Goal: Information Seeking & Learning: Find specific fact

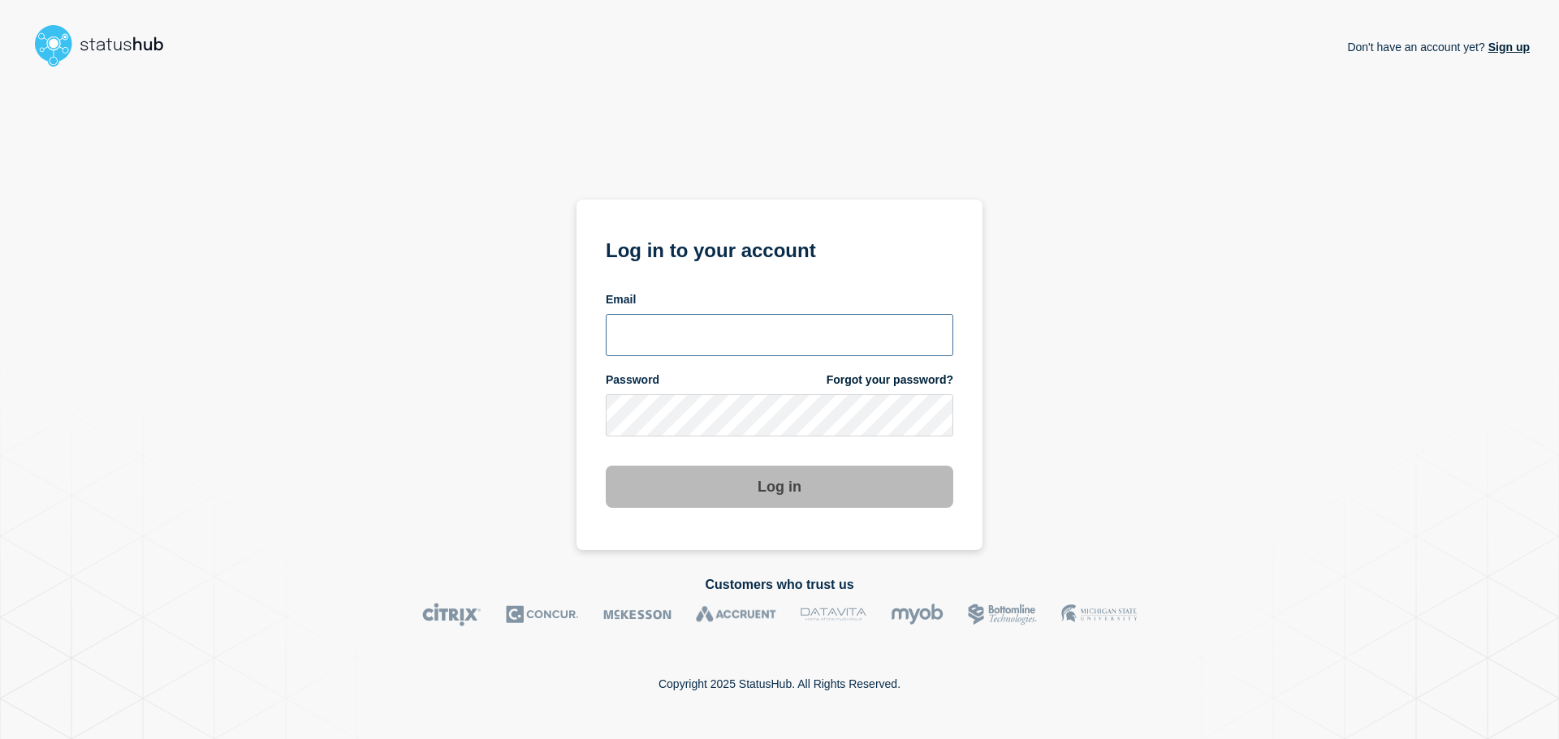
type input "[EMAIL_ADDRESS][DOMAIN_NAME]"
click at [779, 498] on button "Log in" at bounding box center [779, 487] width 347 height 42
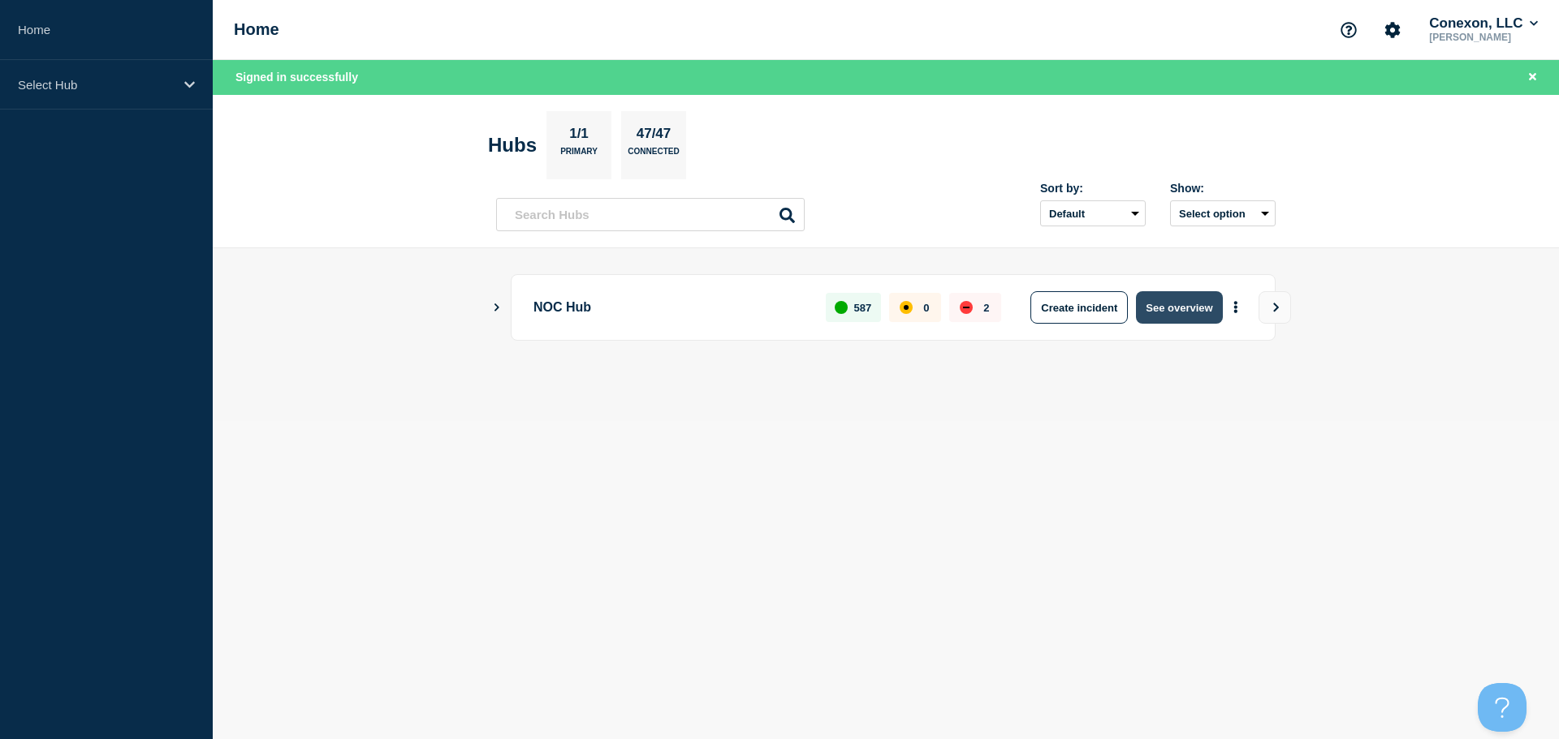
click at [1166, 300] on button "See overview" at bounding box center [1179, 307] width 86 height 32
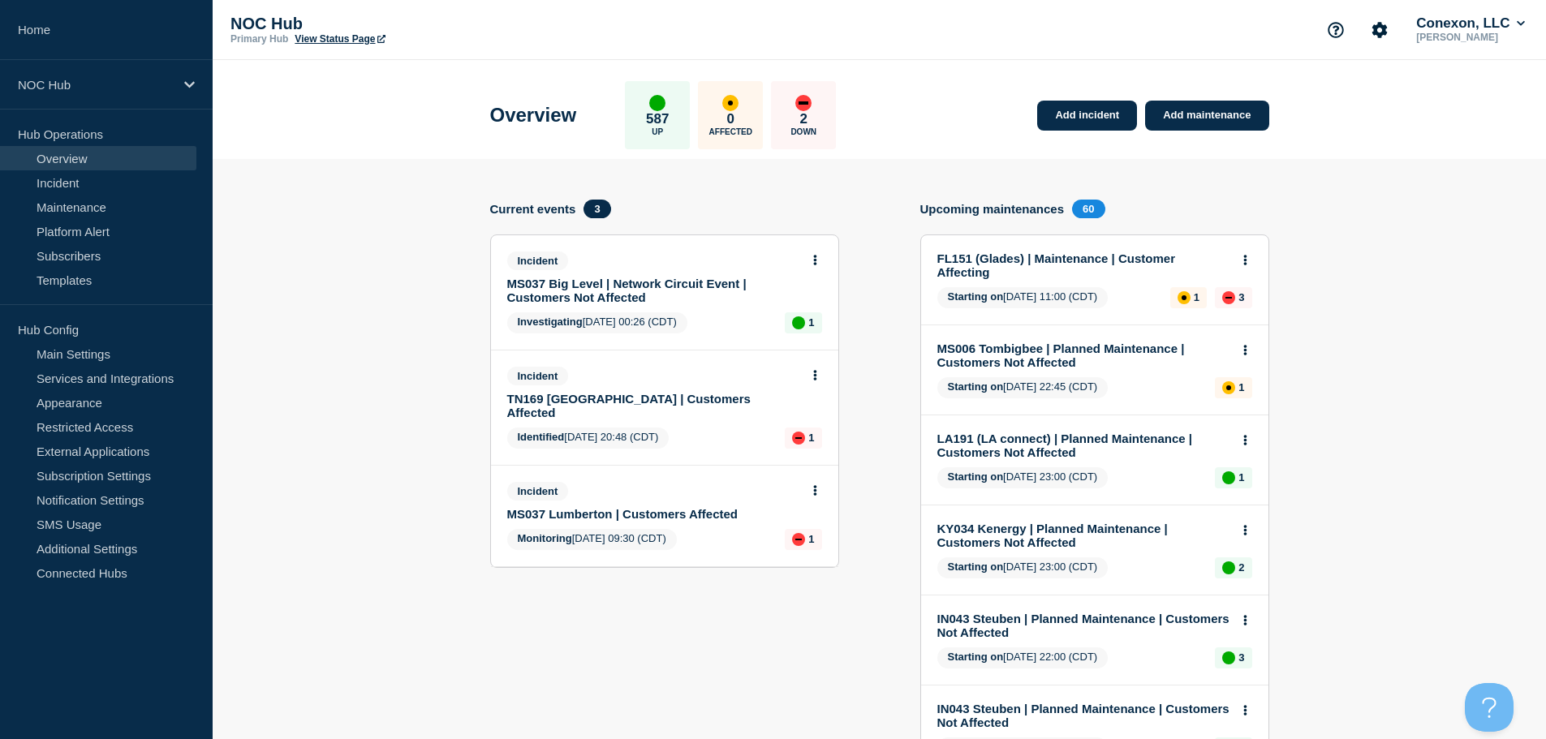
drag, startPoint x: 601, startPoint y: 274, endPoint x: 568, endPoint y: 295, distance: 39.4
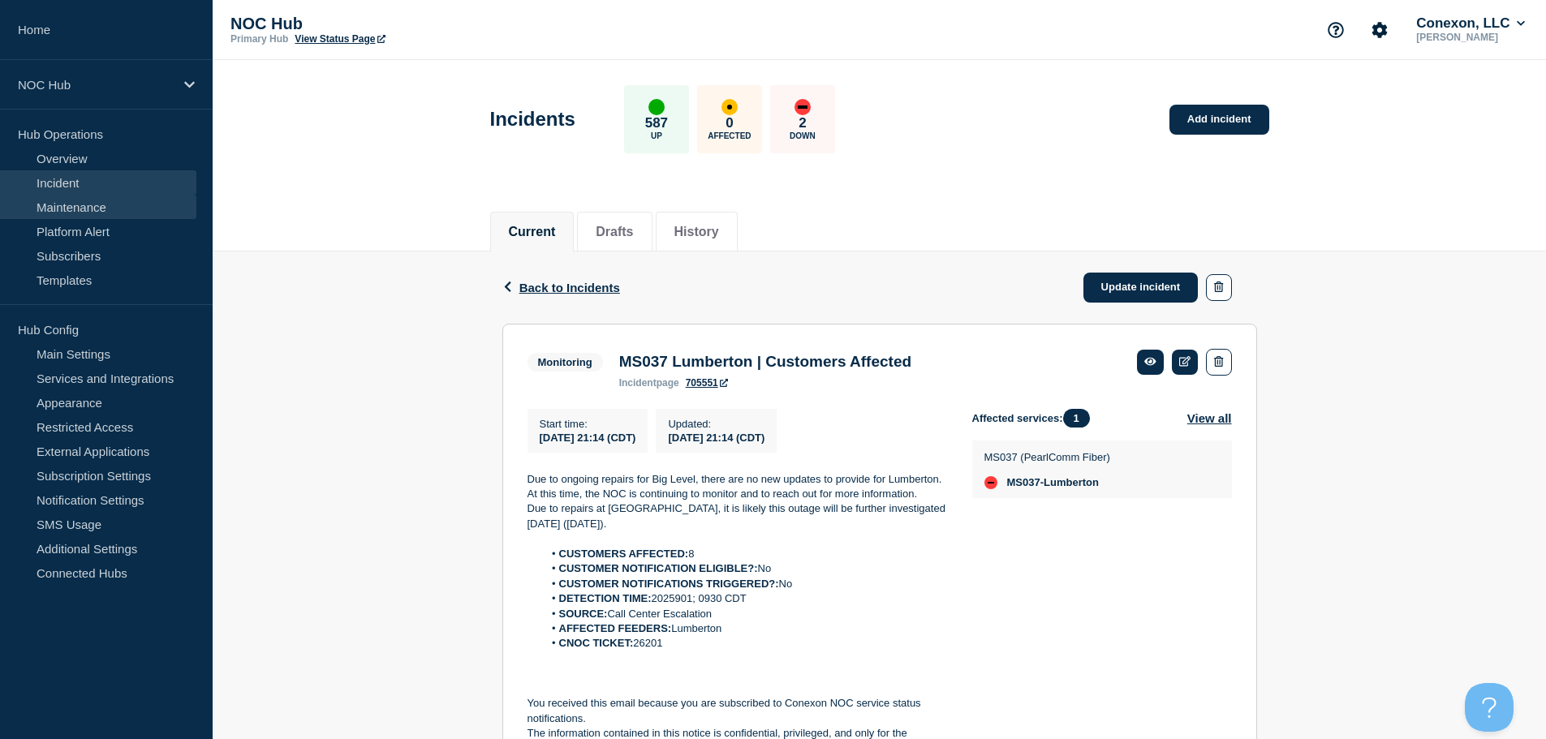
click at [64, 197] on link "Maintenance" at bounding box center [98, 207] width 196 height 24
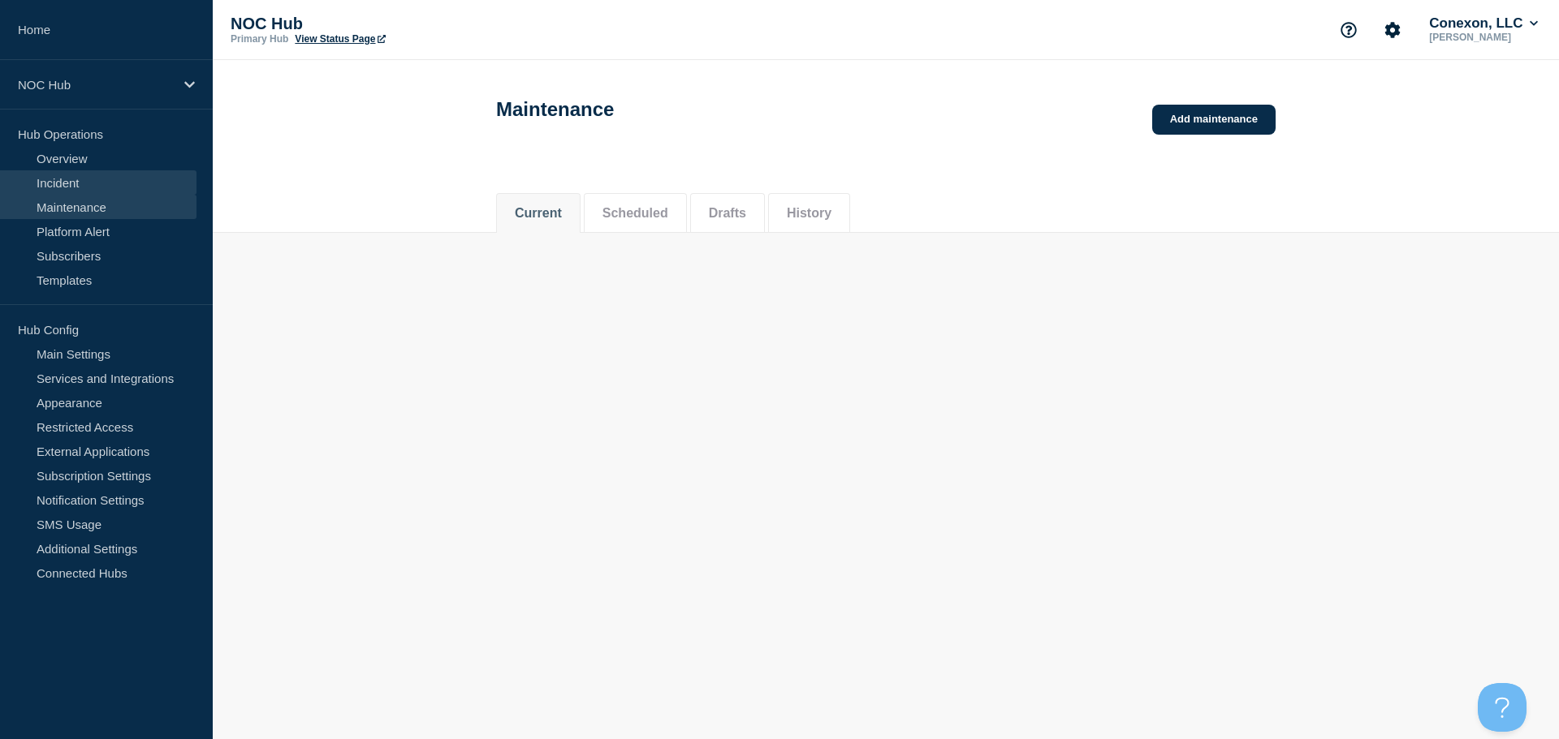
click at [73, 185] on link "Incident" at bounding box center [98, 182] width 196 height 24
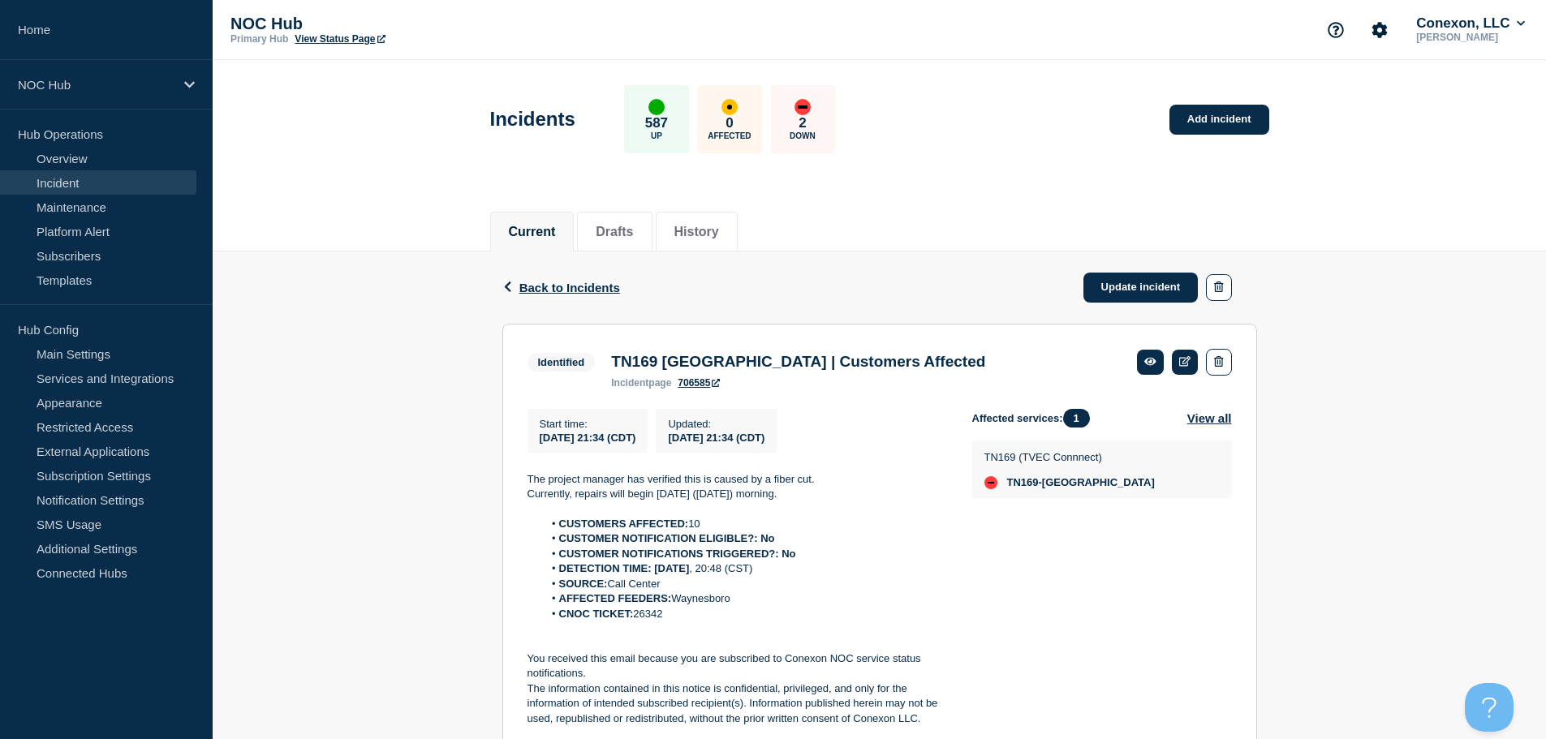
click at [651, 622] on li "CNOC TICKET: 26342" at bounding box center [744, 614] width 403 height 15
copy li "26342"
click at [529, 285] on span "Back to Incidents" at bounding box center [570, 288] width 101 height 14
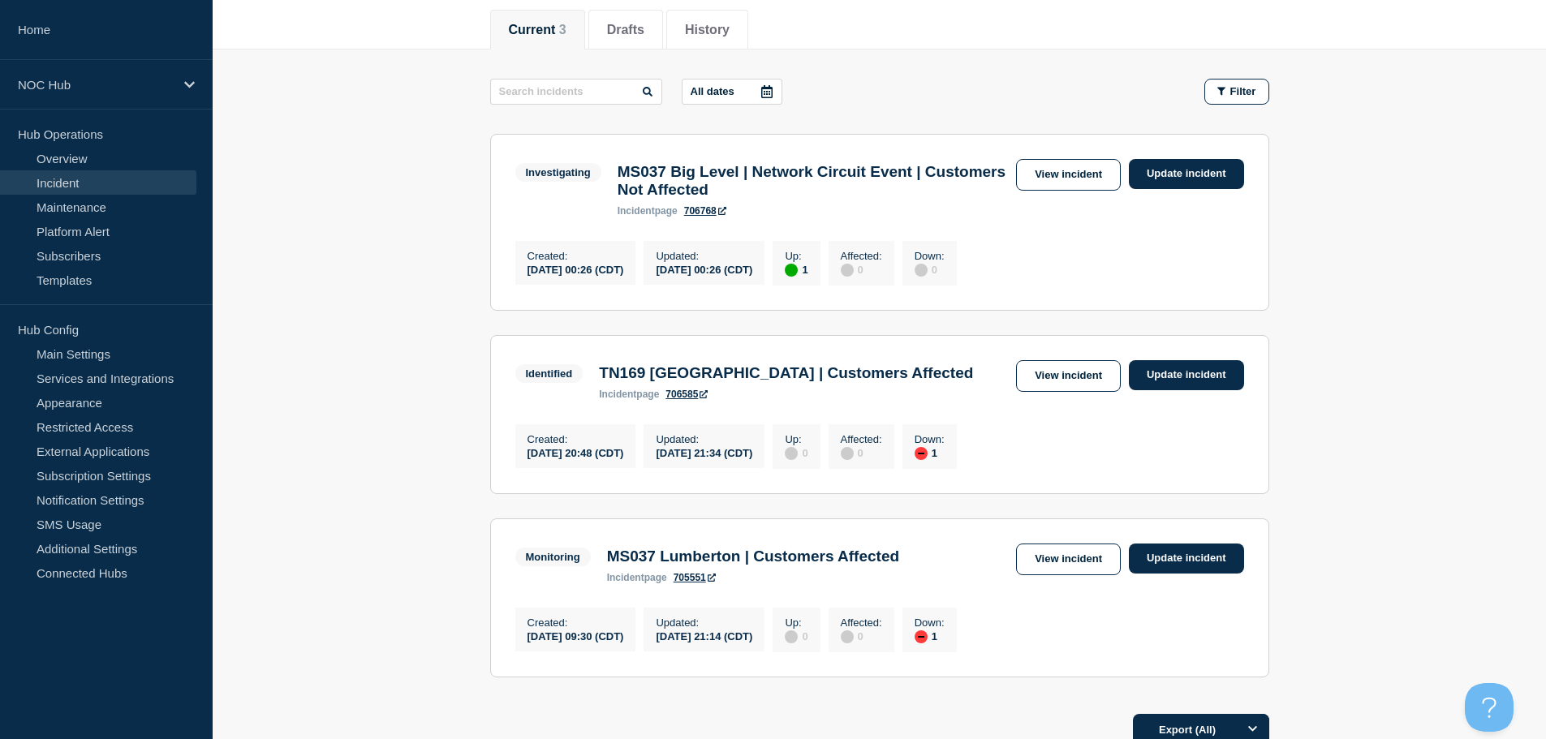
scroll to position [162, 0]
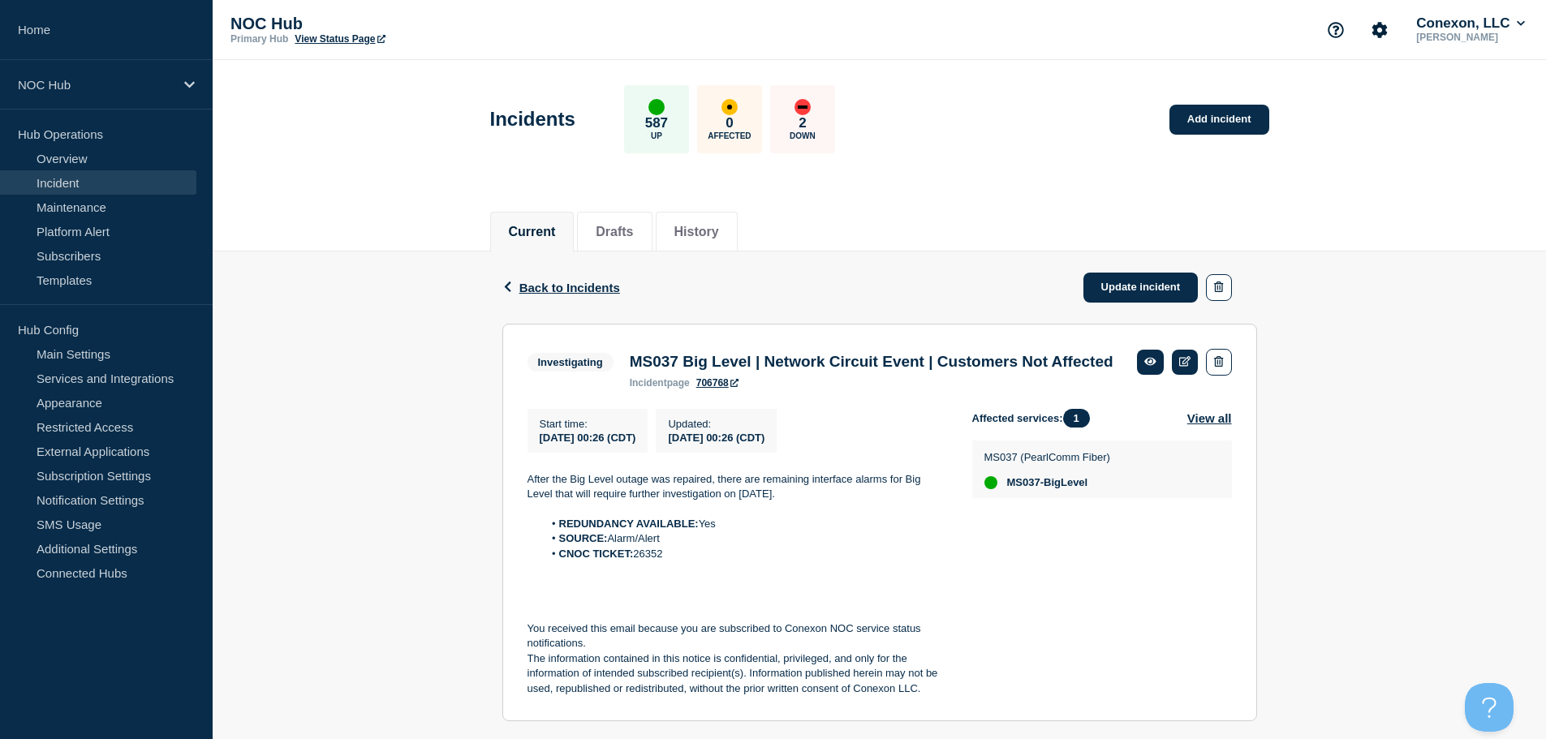
scroll to position [59, 0]
